Goal: Task Accomplishment & Management: Manage account settings

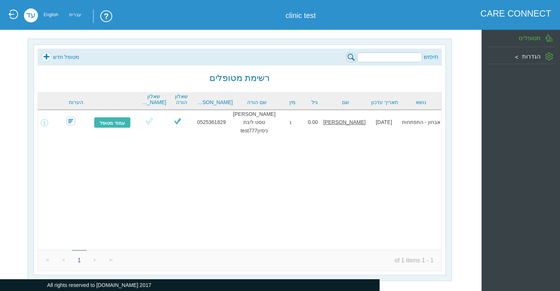
click at [7, 18] on link at bounding box center [12, 14] width 11 height 10
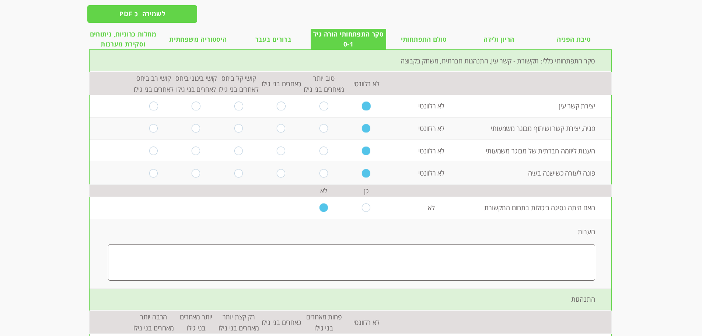
scroll to position [111, 0]
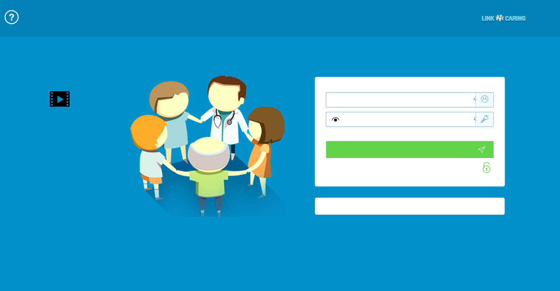
type input "התחבר עכשיו"
type input "עדיין לא? צור חשבון!"
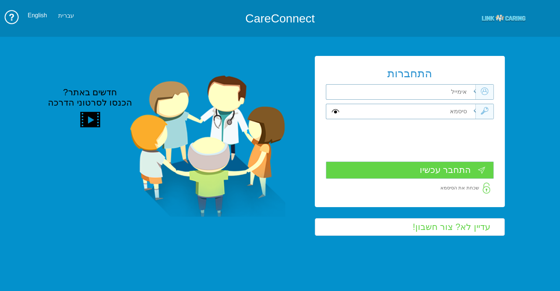
click at [429, 93] on input "text" at bounding box center [409, 92] width 133 height 15
type input "ק"
type input "einav@primesec.co.il"
click at [439, 111] on input "text" at bounding box center [409, 111] width 133 height 15
type input "1"
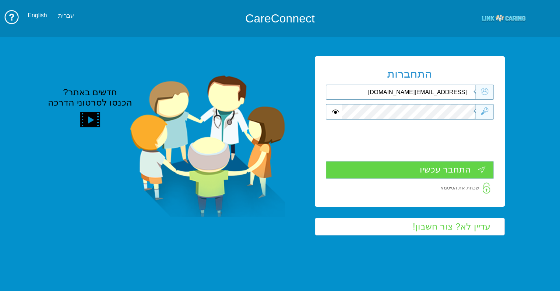
click at [455, 170] on input "התחבר עכשיו" at bounding box center [410, 169] width 168 height 17
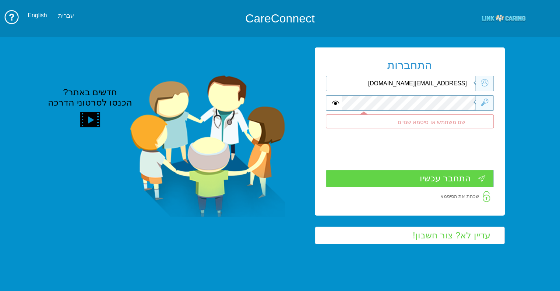
click at [401, 178] on input "התחבר עכשיו" at bounding box center [410, 178] width 168 height 17
click at [401, 176] on input "התחבר עכשיו" at bounding box center [410, 178] width 168 height 17
click at [427, 83] on input "einav@primesec.co.il" at bounding box center [409, 83] width 133 height 15
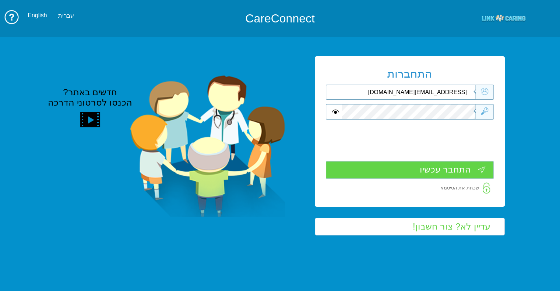
click at [449, 172] on input "התחבר עכשיו" at bounding box center [410, 169] width 168 height 17
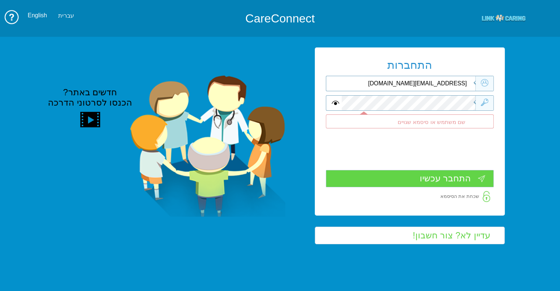
click at [429, 81] on input "eina@primesec.co.il" at bounding box center [409, 83] width 133 height 15
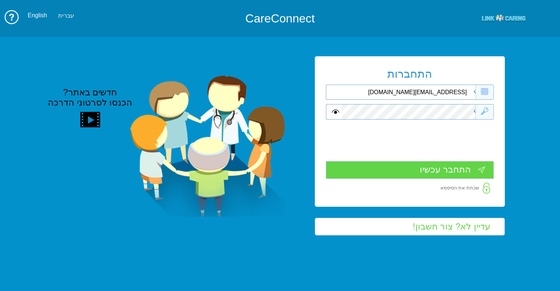
click at [429, 81] on div "התחברות eina@primesec.co.il שדה חובה שם משתמש או סיסמא שגויים שדה חובה שדה חובה" at bounding box center [410, 131] width 190 height 151
click at [429, 93] on input "eina@primesec.co.il" at bounding box center [409, 92] width 133 height 15
click at [452, 92] on input "einav@primesec.co.il" at bounding box center [409, 92] width 133 height 15
click at [452, 93] on input "einav@primesec.co.il" at bounding box center [409, 92] width 133 height 15
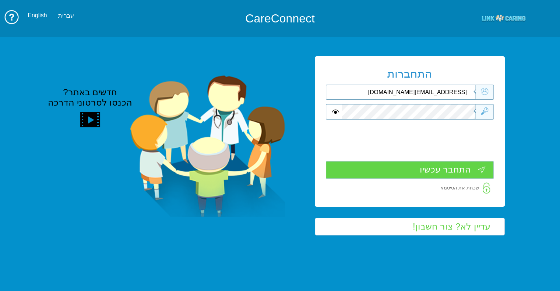
paste input "105 OR 1=1"
click at [473, 170] on input "התחבר עכשיו" at bounding box center [410, 169] width 168 height 17
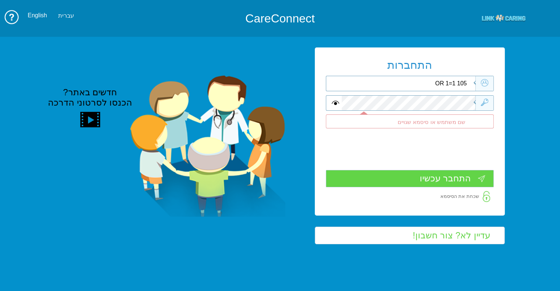
click at [455, 83] on input "105 OR 1=1" at bounding box center [409, 83] width 133 height 15
click at [455, 83] on div "התחברות 105 OR 1=1 שדה חובה שם משתמש או סיסמא שגויים שדה חובה שדה חובה" at bounding box center [410, 132] width 190 height 168
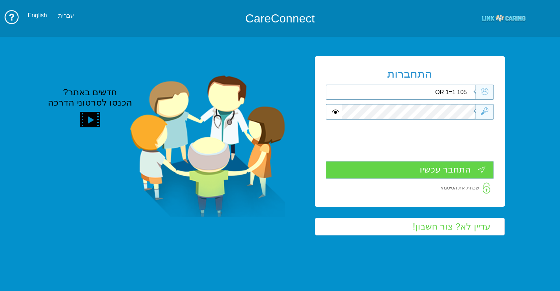
click at [458, 97] on input "105 OR 1=1" at bounding box center [409, 92] width 133 height 15
type input "einav@primesec.co.il"
click at [332, 112] on div at bounding box center [410, 111] width 168 height 15
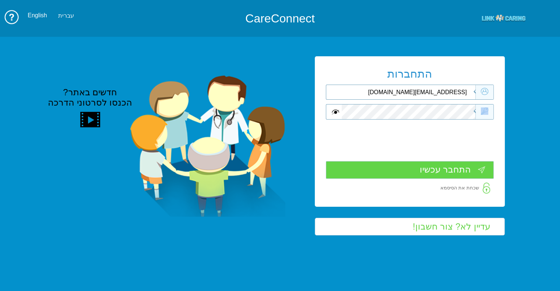
click at [332, 112] on span at bounding box center [335, 111] width 7 height 7
click at [418, 169] on input "התחבר עכשיו" at bounding box center [410, 169] width 168 height 17
click at [429, 101] on div "התחברות einav@primesec.co.il שדה חובה שם משתמש או סיסמא שגויים שדה חובה שדה חובה" at bounding box center [410, 131] width 190 height 151
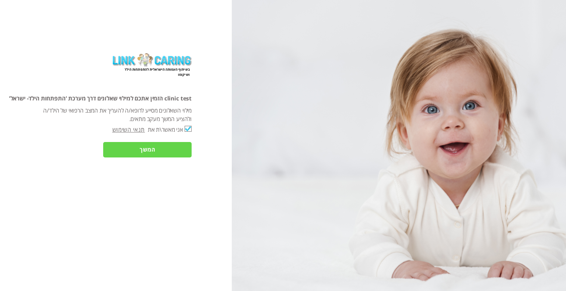
click at [175, 147] on input "המשך" at bounding box center [147, 149] width 88 height 15
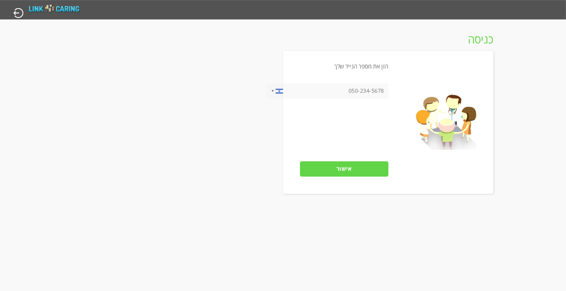
click at [365, 92] on input "tel" at bounding box center [327, 90] width 122 height 15
drag, startPoint x: 343, startPoint y: 92, endPoint x: 396, endPoint y: 88, distance: 53.9
click at [396, 88] on div "הזן את מספר הנייד שלך United States +1 United Kingdom +44 ‫افغانستان‬‎ +93 Shqi…" at bounding box center [388, 122] width 210 height 143
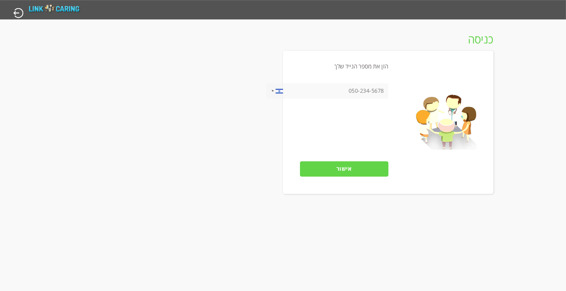
click at [378, 93] on input "tel" at bounding box center [327, 90] width 122 height 15
click at [378, 92] on input "tel" at bounding box center [327, 90] width 122 height 15
drag, startPoint x: 348, startPoint y: 88, endPoint x: 385, endPoint y: 88, distance: 36.8
click at [385, 88] on input "tel" at bounding box center [327, 90] width 122 height 15
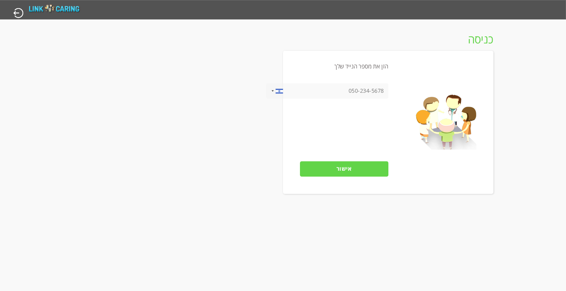
click at [385, 88] on input "tel" at bounding box center [327, 90] width 122 height 15
click at [278, 92] on div at bounding box center [279, 91] width 7 height 6
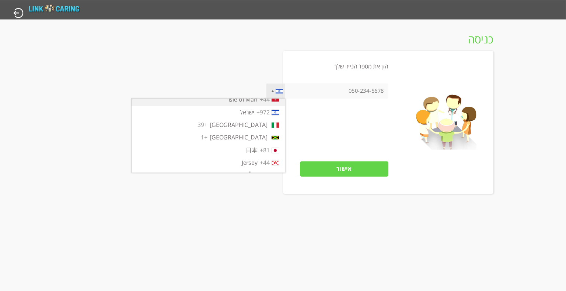
click at [269, 104] on span "+44" at bounding box center [265, 99] width 10 height 8
click at [353, 94] on input "tel" at bounding box center [327, 90] width 122 height 15
click at [280, 88] on div at bounding box center [275, 91] width 19 height 15
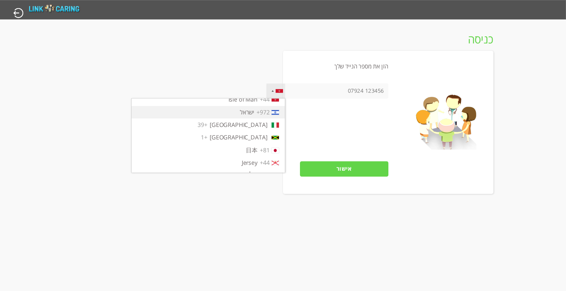
click at [256, 116] on span "+972" at bounding box center [262, 112] width 13 height 8
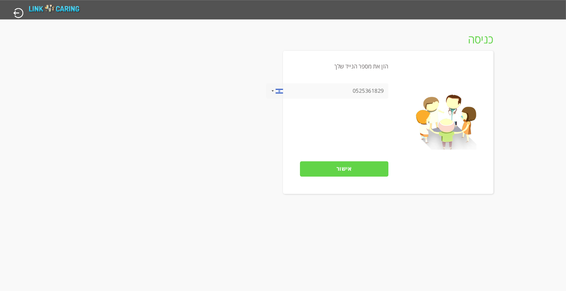
type input "0525361829"
click at [350, 167] on input "אישור" at bounding box center [344, 168] width 88 height 15
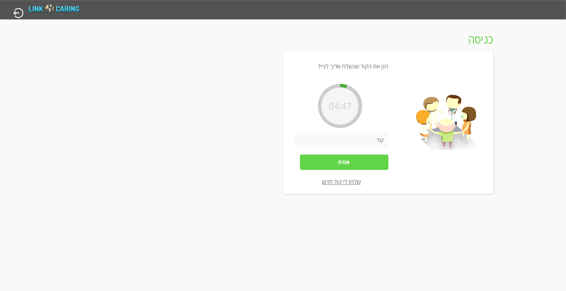
click at [351, 145] on input "number" at bounding box center [341, 140] width 94 height 15
type input "377508"
click at [353, 159] on input "אמת" at bounding box center [344, 162] width 88 height 15
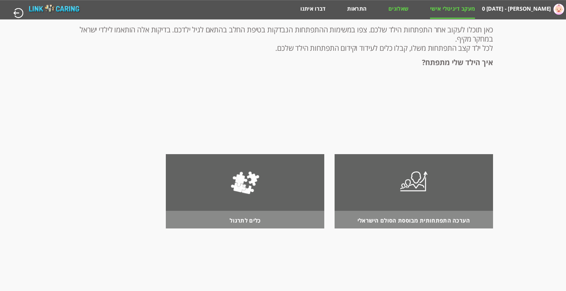
click at [398, 10] on link "שאלונים" at bounding box center [398, 11] width 20 height 13
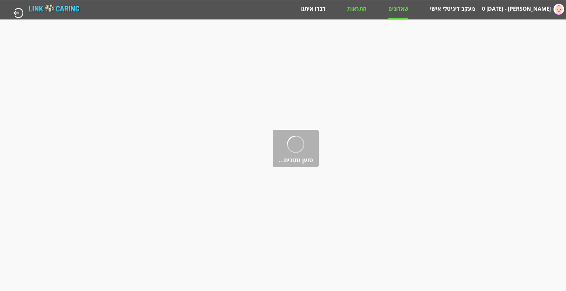
click at [347, 8] on link "התראות" at bounding box center [357, 11] width 20 height 13
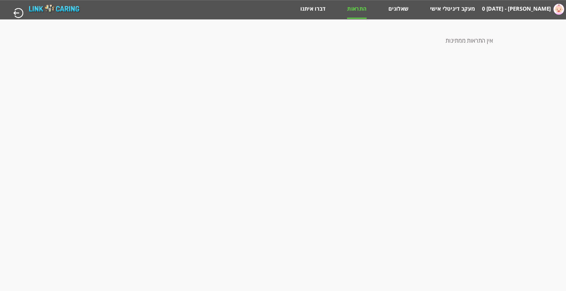
click at [411, 9] on div "מחשבון מבוסס הסולם ההתפתחותי הישראלי טסט פריימסק - 0 שבועות מעקב דיגיטלי אישי ש…" at bounding box center [282, 10] width 567 height 20
click at [401, 11] on link "שאלונים" at bounding box center [398, 11] width 20 height 13
drag, startPoint x: 390, startPoint y: 94, endPoint x: 342, endPoint y: 177, distance: 95.6
click at [346, 20] on html "מחשבון מבוסס הסולם ההתפתחותי הישראלי טסט פריימסק - 0 שבועות מעקב דיגיטלי אישי ש…" at bounding box center [283, 10] width 566 height 20
click at [437, 8] on link "מעקב דיגיטלי אישי" at bounding box center [452, 11] width 45 height 13
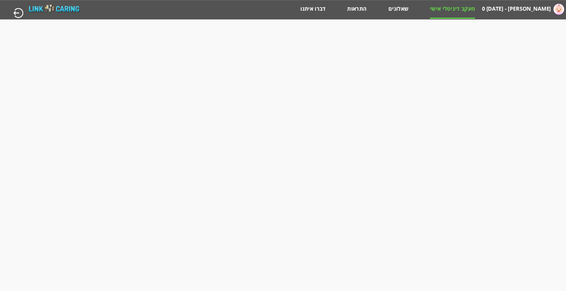
type input "כן"
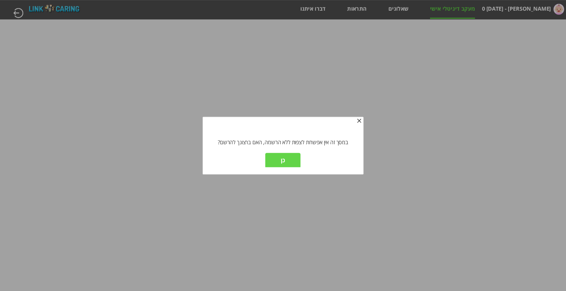
scroll to position [1, 0]
click at [269, 161] on input "כן" at bounding box center [282, 159] width 35 height 15
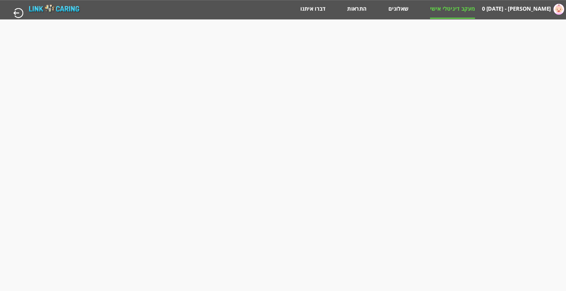
type input "כן"
type input "עוד לא"
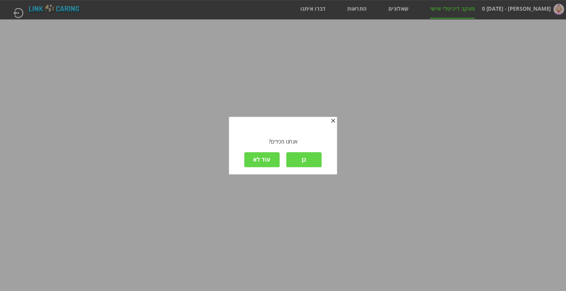
click at [294, 159] on input "כן" at bounding box center [303, 159] width 35 height 15
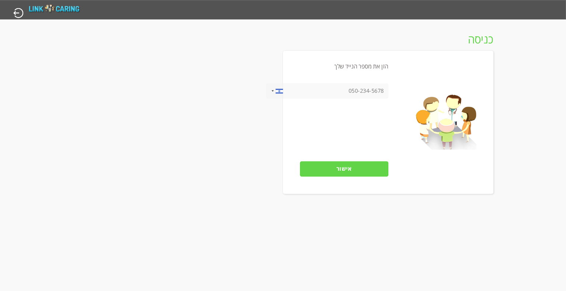
click at [373, 91] on input "tel" at bounding box center [327, 90] width 122 height 15
type input "0525361829"
click at [372, 164] on input "אישור" at bounding box center [344, 168] width 88 height 15
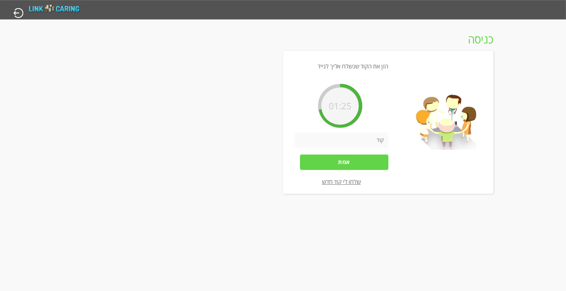
click at [341, 142] on input "number" at bounding box center [341, 140] width 94 height 15
type input "128073"
click at [346, 166] on input "אמת" at bounding box center [344, 162] width 88 height 15
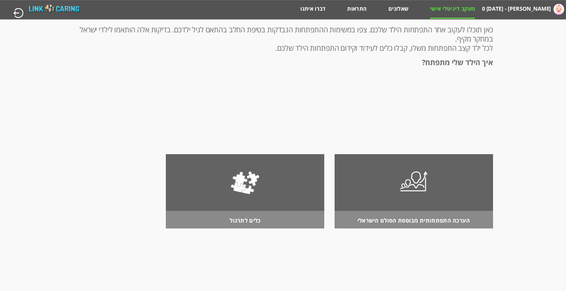
click at [396, 4] on div "מחשבון מבוסס הסולם ההתפתחותי הישראלי טסט פריימסק - 0 שבועות מעקב דיגיטלי אישי ש…" at bounding box center [282, 10] width 567 height 20
click at [396, 9] on link "שאלונים" at bounding box center [398, 11] width 20 height 13
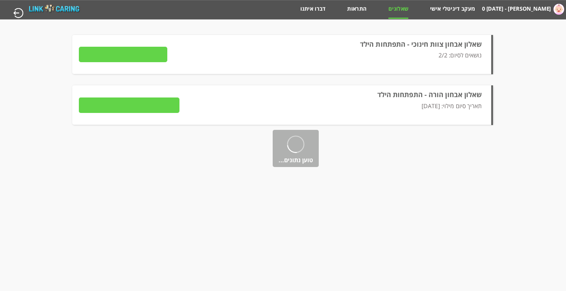
type input "פרטים"
type input "לצפייה בתשובות"
type input "שליחה למטפל"
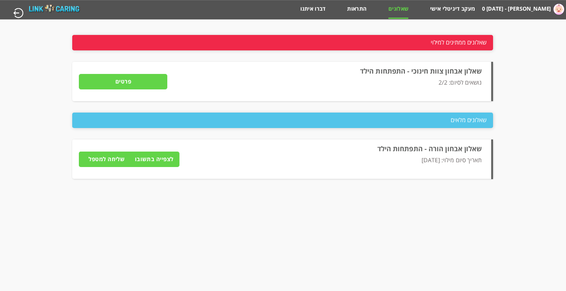
click at [19, 8] on input "button" at bounding box center [18, 13] width 11 height 11
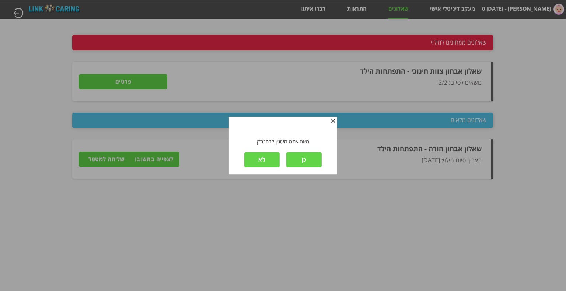
click at [315, 159] on input "כן" at bounding box center [303, 159] width 35 height 15
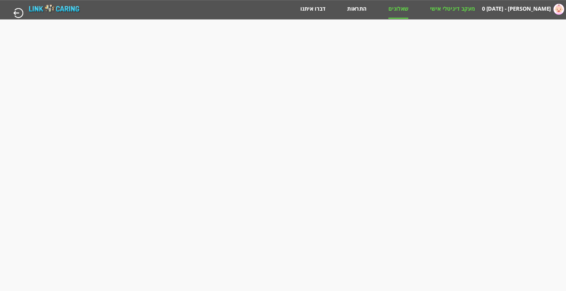
click at [461, 16] on link "מעקב דיגיטלי אישי" at bounding box center [452, 11] width 45 height 13
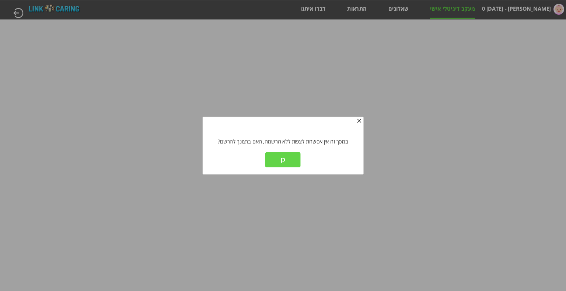
click at [285, 158] on input "כן" at bounding box center [282, 159] width 35 height 15
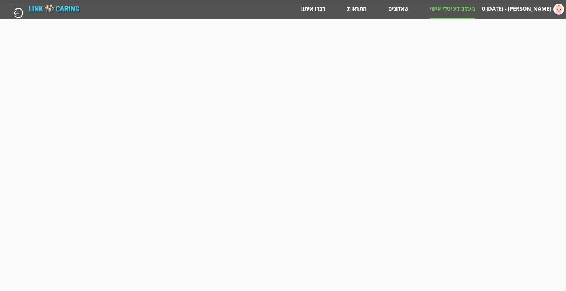
type input "עוד לא"
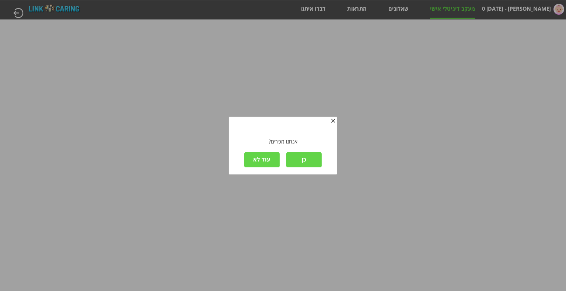
click at [292, 158] on input "כן" at bounding box center [303, 159] width 35 height 15
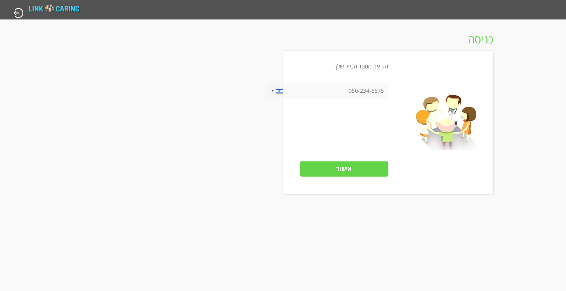
click at [378, 87] on input "tel" at bounding box center [327, 90] width 122 height 15
type input "0525361829"
click at [348, 172] on input "אישור" at bounding box center [344, 168] width 88 height 15
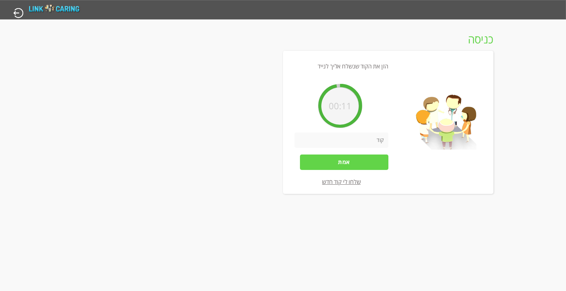
click at [345, 134] on input "number" at bounding box center [341, 140] width 94 height 15
type input "402440"
click at [379, 165] on input "אמת" at bounding box center [344, 162] width 88 height 15
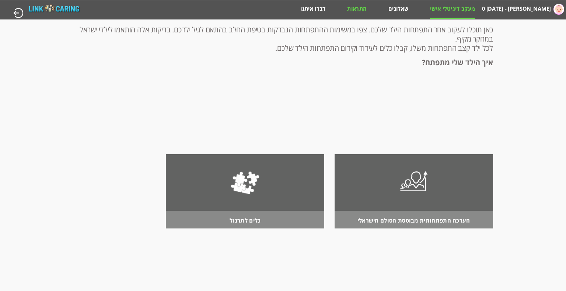
click at [348, 12] on link "התראות" at bounding box center [357, 11] width 20 height 13
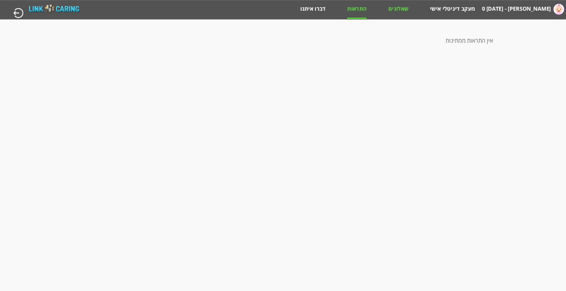
click at [397, 9] on link "שאלונים" at bounding box center [398, 11] width 20 height 13
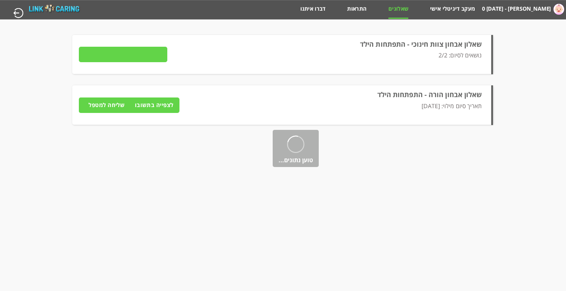
type input "פרטים"
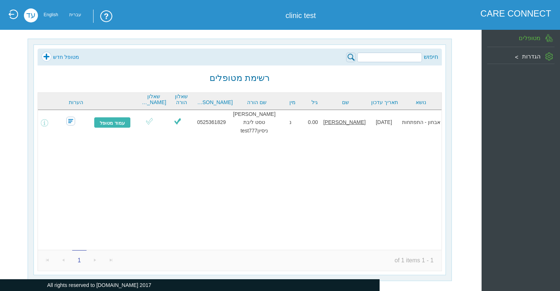
click at [16, 11] on link at bounding box center [12, 14] width 11 height 10
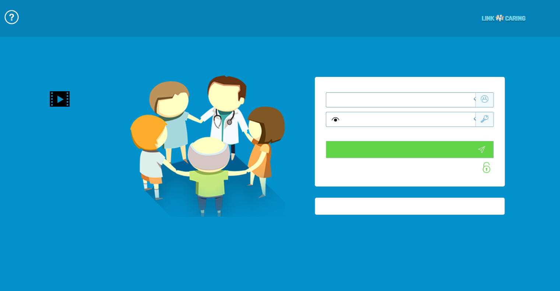
type input "התחבר עכשיו"
type input "עדיין לא? צור חשבון!"
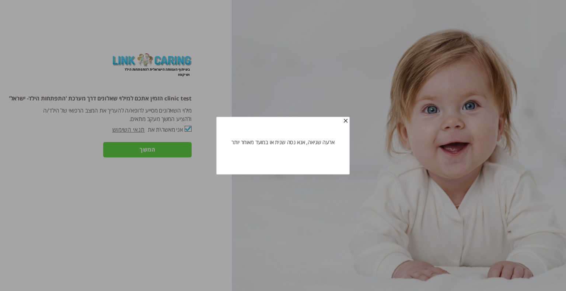
click at [343, 122] on span "button" at bounding box center [346, 121] width 6 height 6
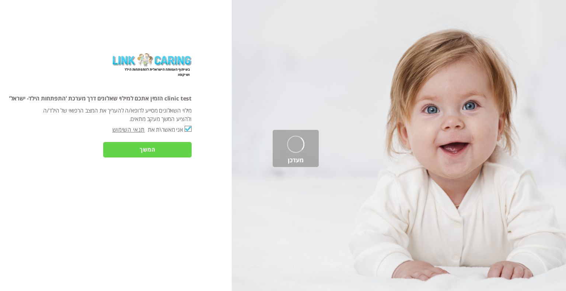
click at [144, 149] on input "המשך" at bounding box center [147, 149] width 88 height 15
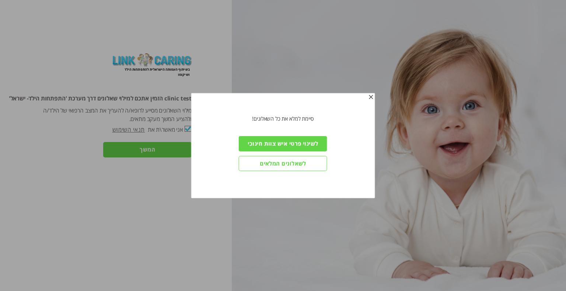
click at [278, 165] on input "לשאלונים המלאים" at bounding box center [283, 163] width 88 height 15
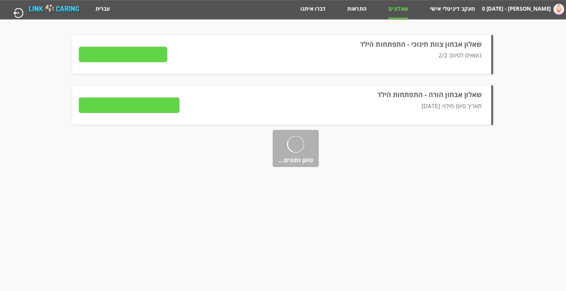
type input "פרטים"
type input "לצפייה בתשובות"
type input "שליחה למטפל"
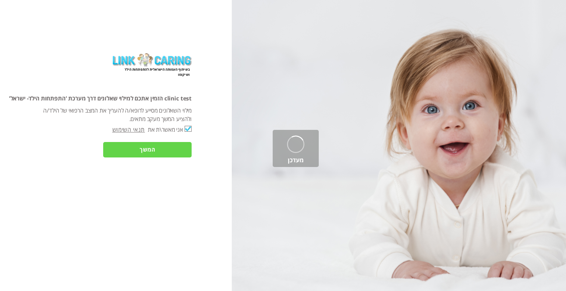
click at [156, 150] on input "המשך" at bounding box center [147, 149] width 88 height 15
